Goal: Task Accomplishment & Management: Use online tool/utility

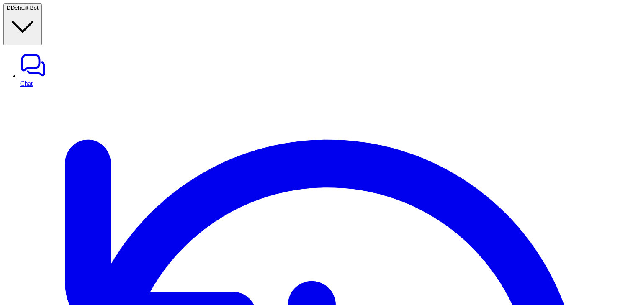
type textarea "**********"
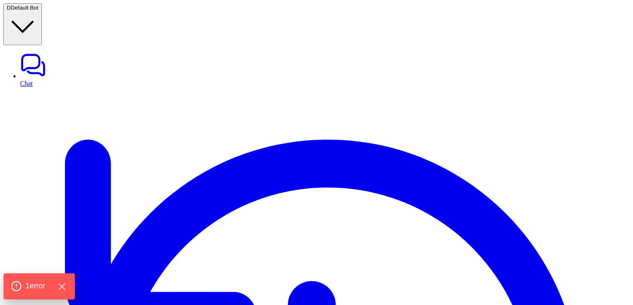
type textarea "**********"
click at [45, 289] on span "1 error" at bounding box center [36, 286] width 20 height 11
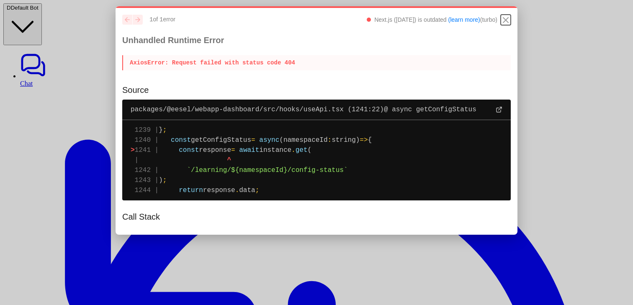
click at [505, 18] on icon "Close" at bounding box center [505, 20] width 10 height 10
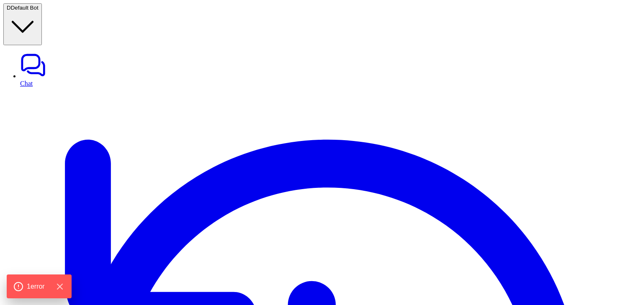
click at [59, 52] on link "Chat" at bounding box center [324, 69] width 609 height 35
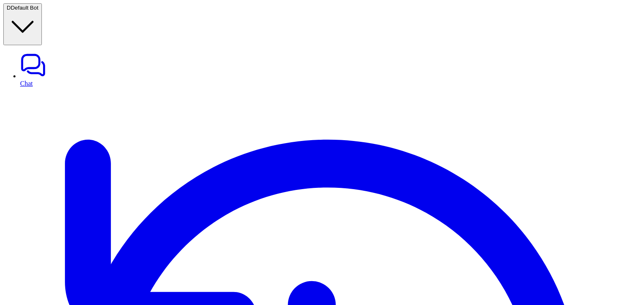
scroll to position [198, 0]
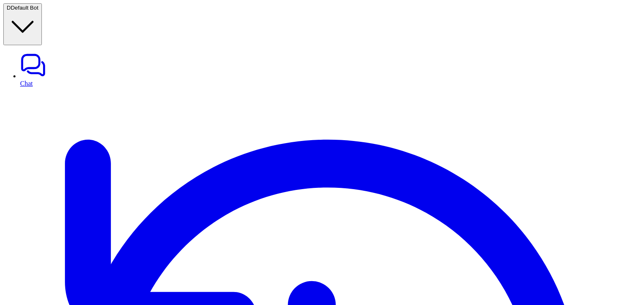
scroll to position [56, 0]
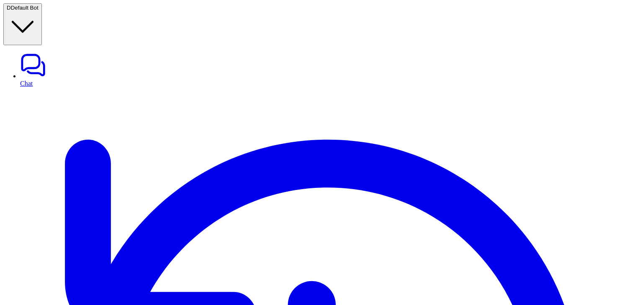
scroll to position [374, 0]
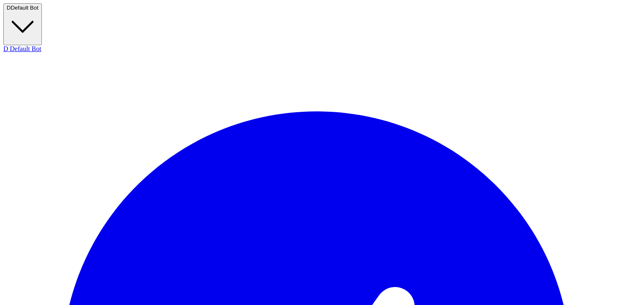
click at [42, 15] on button "D Default Bot" at bounding box center [22, 24] width 38 height 42
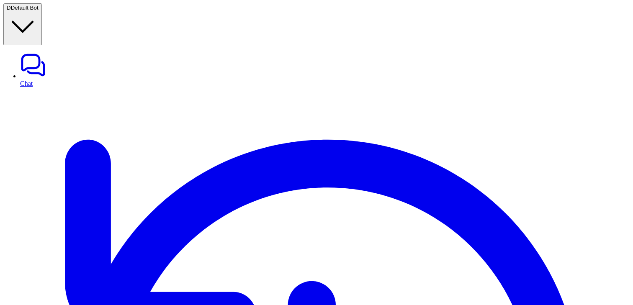
scroll to position [802, 0]
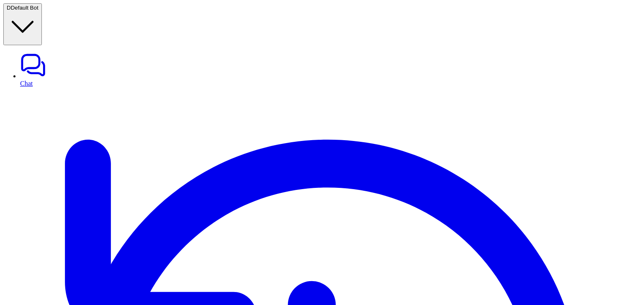
scroll to position [1811, 0]
click at [27, 52] on link "Chat" at bounding box center [324, 69] width 609 height 35
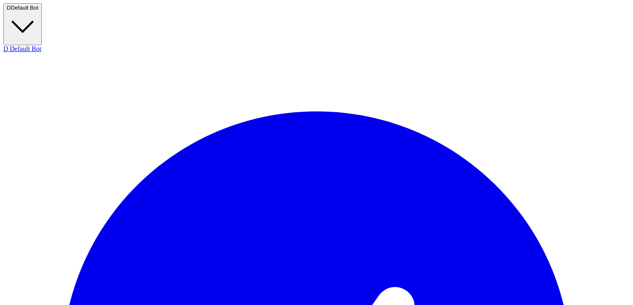
click at [38, 10] on span "Default Bot" at bounding box center [25, 8] width 28 height 6
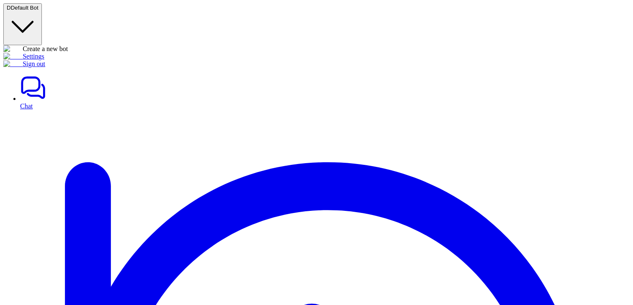
click at [38, 5] on span "Default Bot" at bounding box center [25, 8] width 28 height 6
click at [46, 45] on link "Create a new bot" at bounding box center [35, 48] width 64 height 7
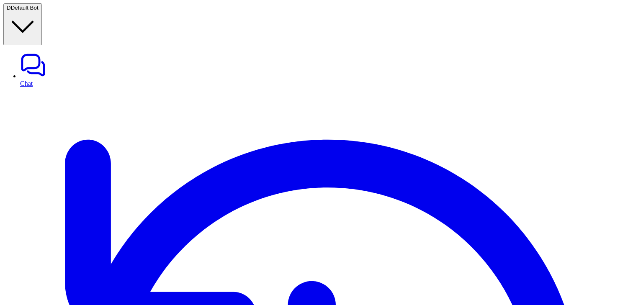
type input "********"
